Goal: Task Accomplishment & Management: Manage account settings

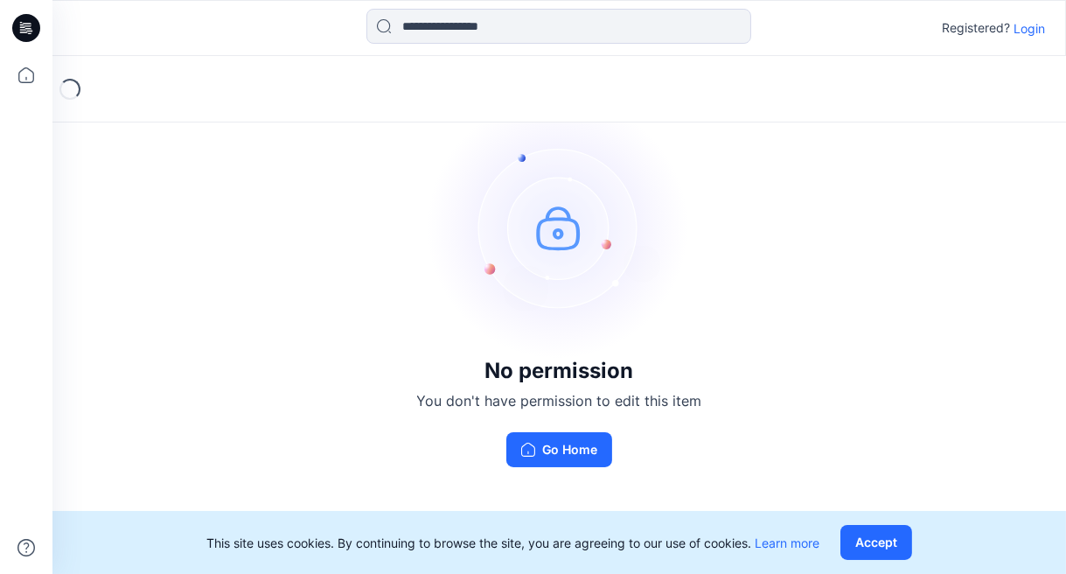
click at [1038, 23] on p "Login" at bounding box center [1029, 28] width 31 height 18
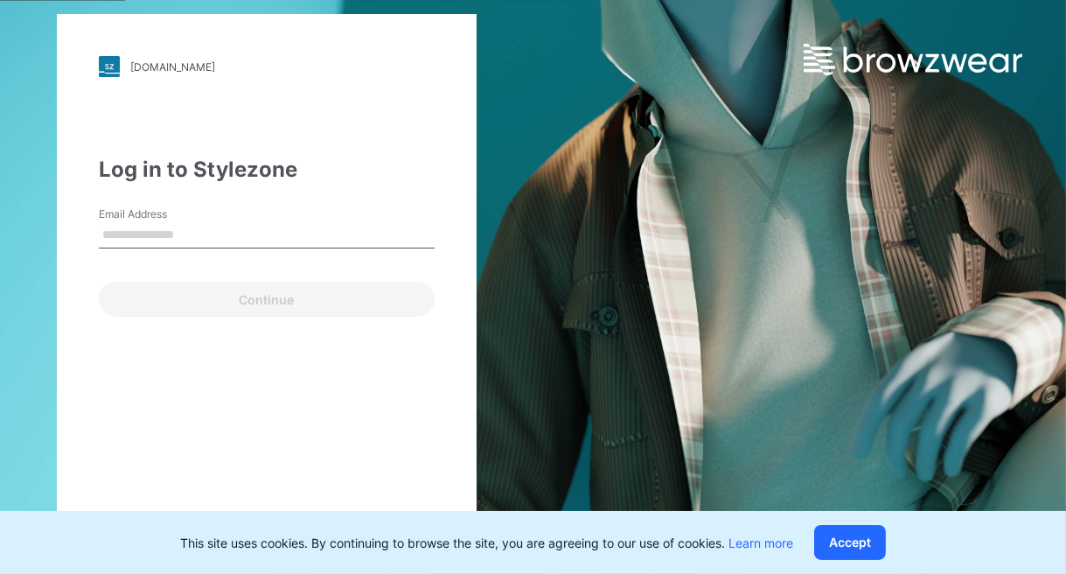
click at [215, 225] on input "Email Address" at bounding box center [267, 235] width 336 height 26
type input "**********"
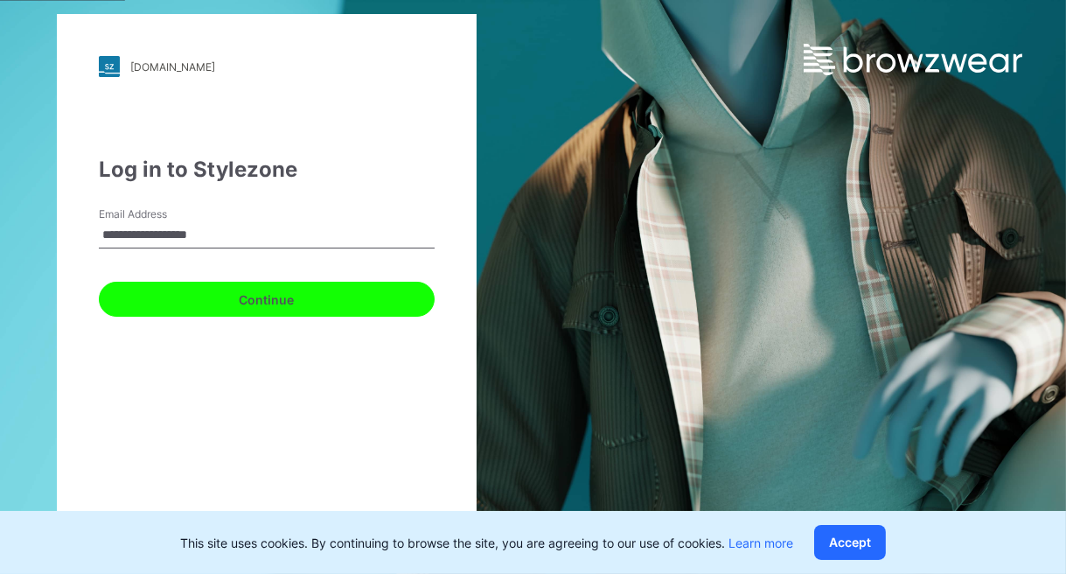
click at [219, 297] on button "Continue" at bounding box center [267, 299] width 336 height 35
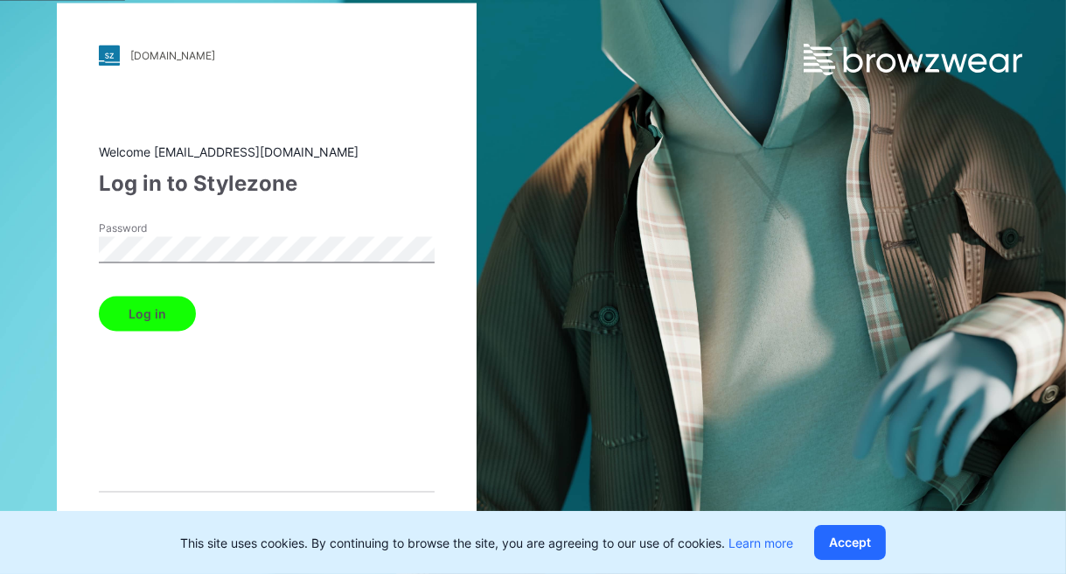
click at [142, 318] on button "Log in" at bounding box center [147, 314] width 97 height 35
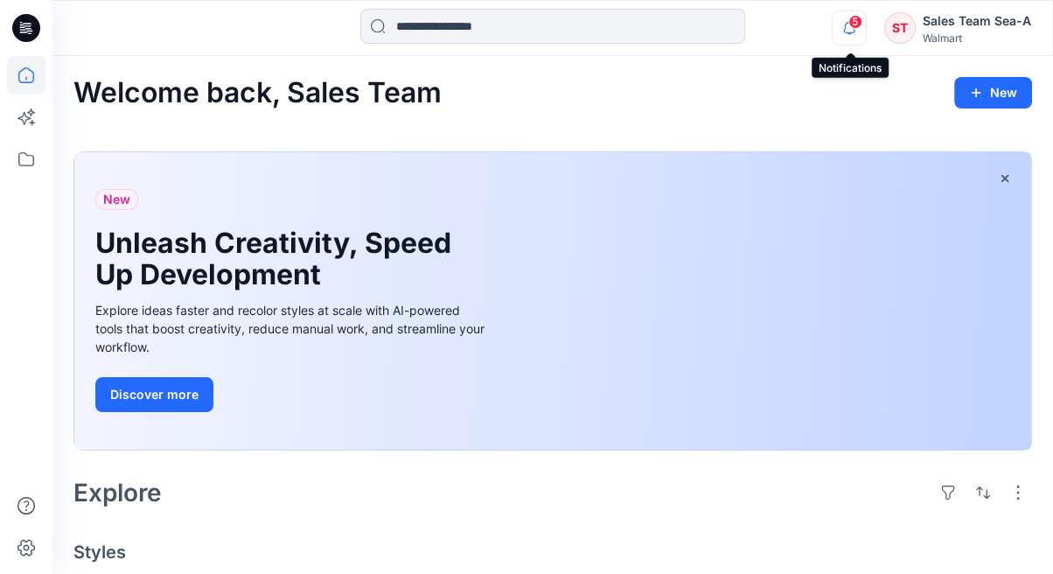
click at [844, 36] on icon "button" at bounding box center [849, 27] width 33 height 35
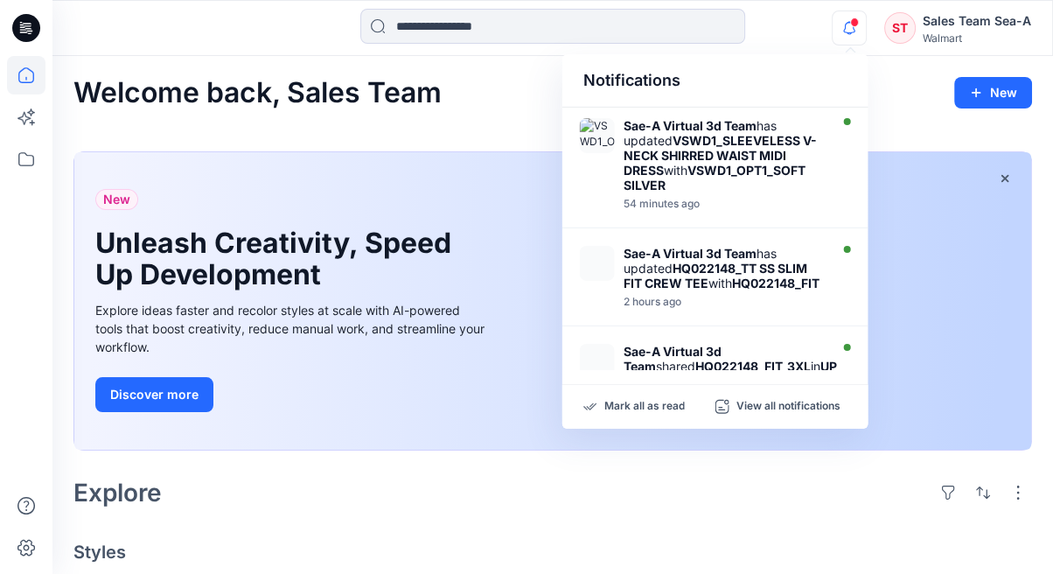
click at [854, 36] on icon "button" at bounding box center [849, 27] width 33 height 35
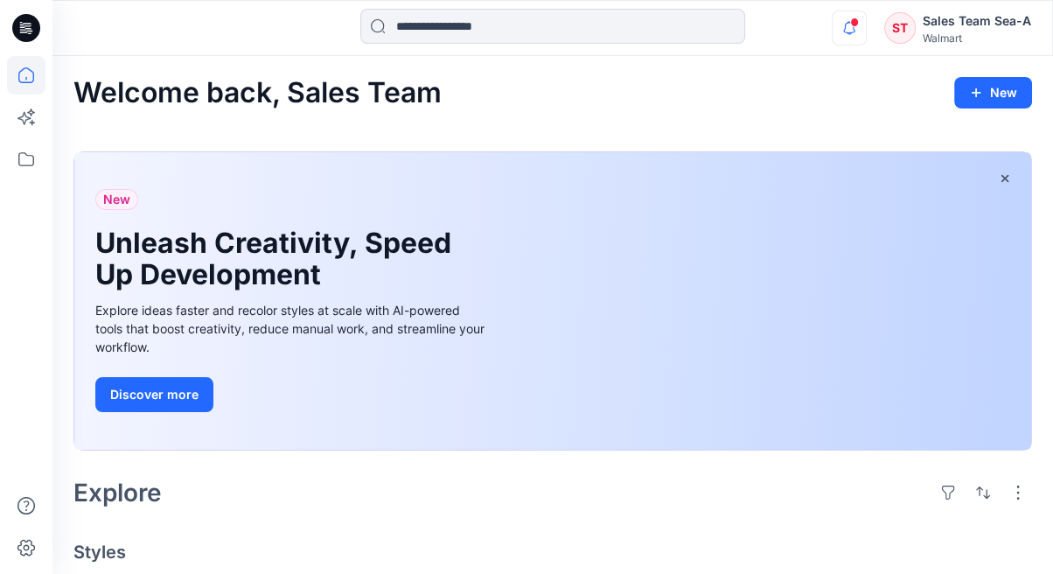
click at [843, 17] on icon "button" at bounding box center [849, 27] width 33 height 35
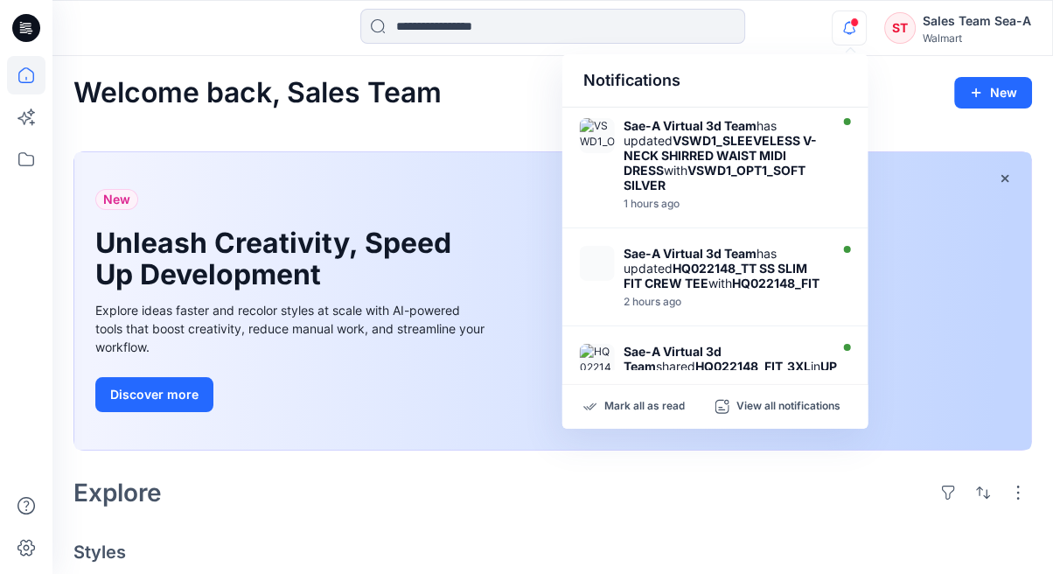
click at [843, 17] on icon "button" at bounding box center [849, 27] width 33 height 35
